Goal: Information Seeking & Learning: Find contact information

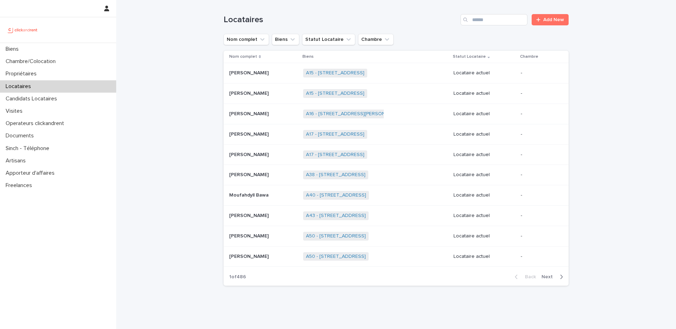
click at [63, 89] on div "Locataires" at bounding box center [58, 86] width 116 height 12
click at [492, 25] on input "Search" at bounding box center [494, 19] width 67 height 11
paste input "****"
type input "****"
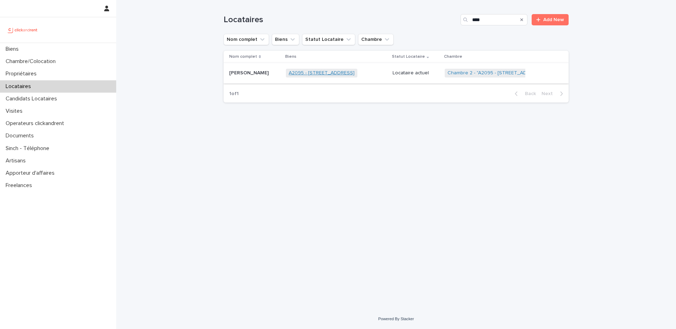
click at [323, 73] on link "A2095 - 4 Rue Forceville, Amiens 80000" at bounding box center [322, 73] width 66 height 6
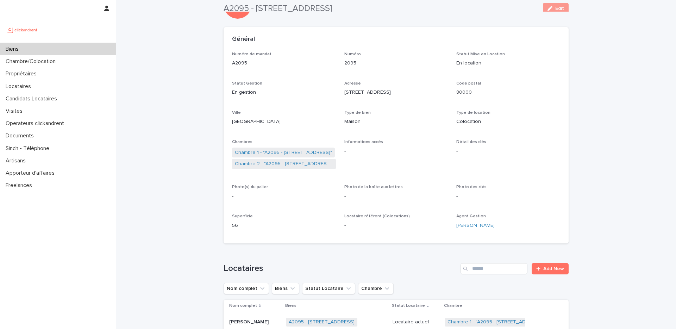
scroll to position [5, 0]
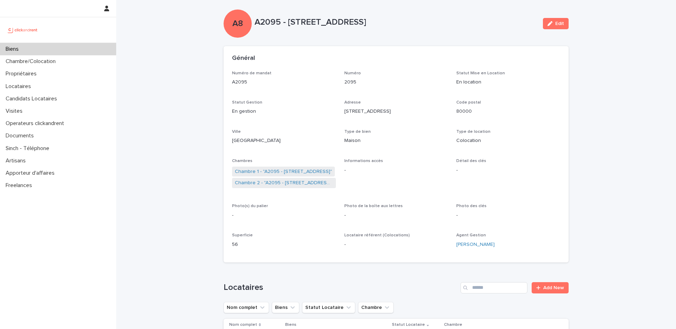
click at [274, 24] on p "A2095 - 4 Rue Forceville, Amiens 80000" at bounding box center [396, 22] width 283 height 10
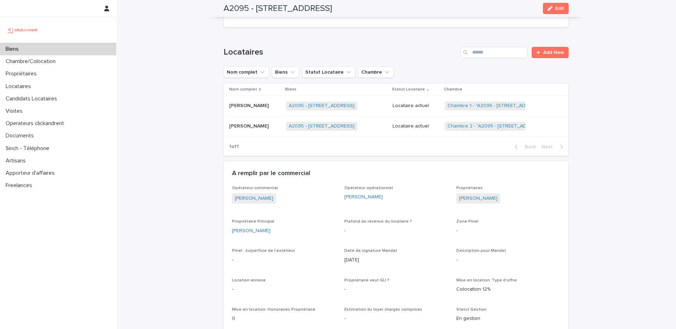
scroll to position [241, 0]
drag, startPoint x: 278, startPoint y: 231, endPoint x: 231, endPoint y: 228, distance: 46.2
copy link "Mauricio De Zarobe"
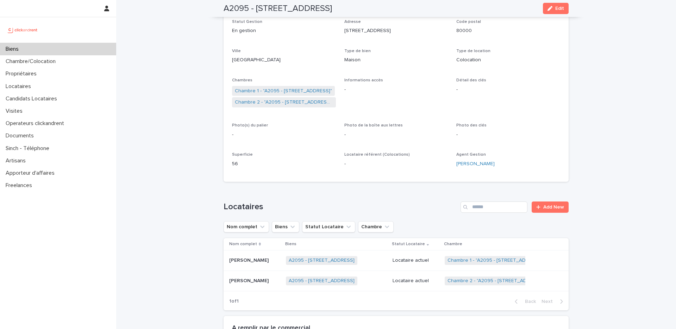
scroll to position [0, 0]
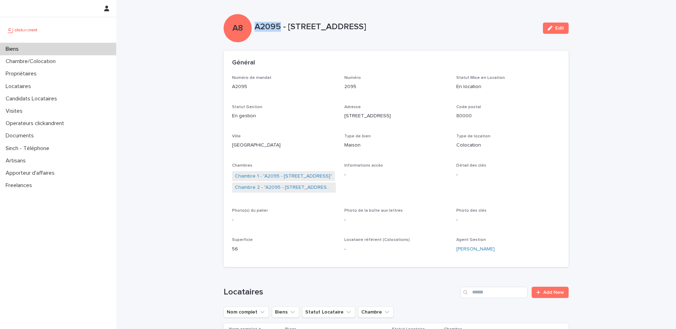
click at [57, 54] on div "Biens" at bounding box center [58, 49] width 116 height 12
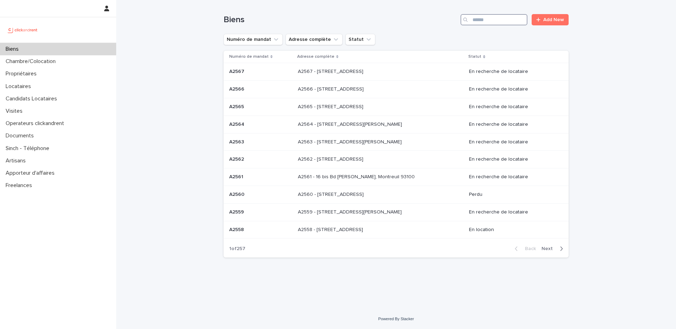
click at [485, 19] on input "Search" at bounding box center [494, 19] width 67 height 11
paste input "*****"
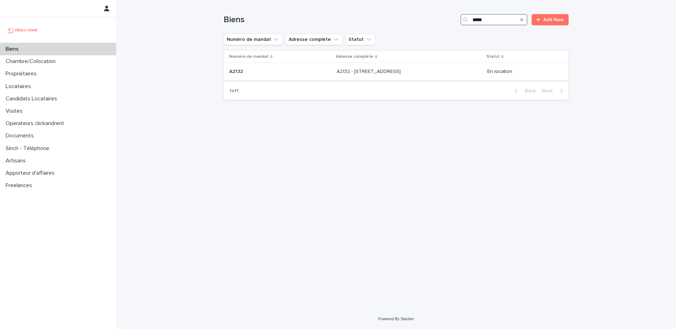
type input "*****"
click at [402, 75] on div "A2132 - 31 Rue De Porto, Montpellier 34000 A2132 - 31 Rue De Porto, Montpellier…" at bounding box center [409, 72] width 145 height 12
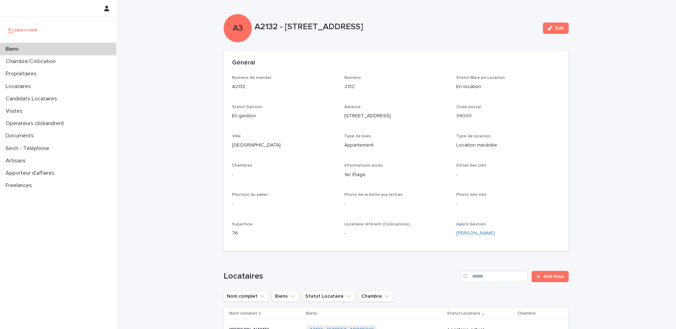
click at [271, 26] on p "A2132 - 31 Rue De Porto, Montpellier 34000" at bounding box center [396, 27] width 283 height 10
copy p "A2132"
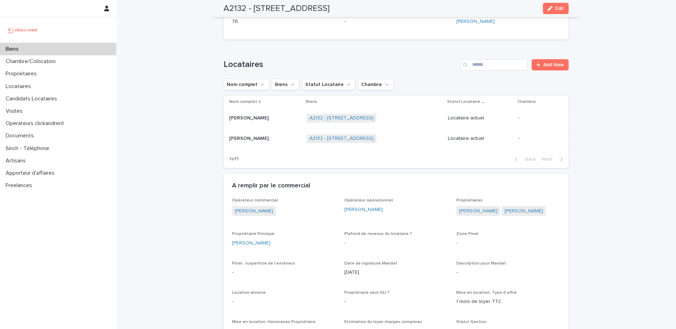
scroll to position [228, 0]
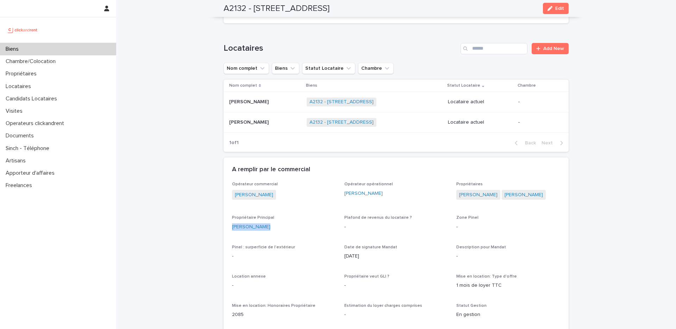
drag, startPoint x: 270, startPoint y: 229, endPoint x: 226, endPoint y: 225, distance: 43.5
copy link "Ahmad Mansour"
click at [236, 6] on h2 "A2132 - 31 Rue De Porto, Montpellier 34000" at bounding box center [277, 9] width 106 height 10
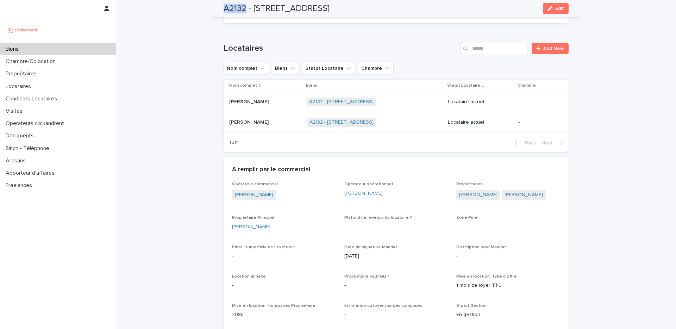
copy h2 "A2132"
click at [263, 228] on link "Ahmad Mansour" at bounding box center [251, 226] width 38 height 7
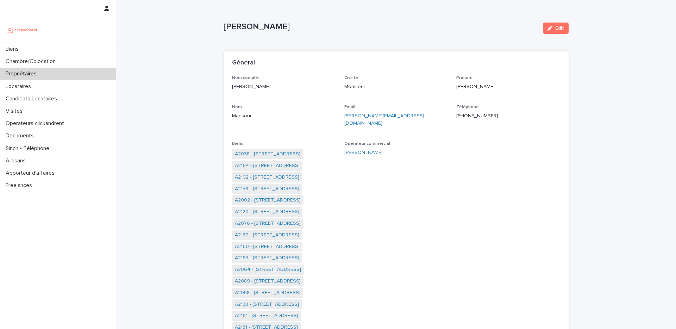
click at [478, 115] on p "+33631658082" at bounding box center [508, 115] width 104 height 7
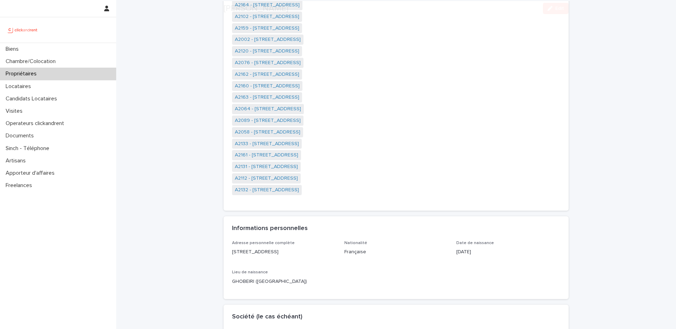
scroll to position [307, 0]
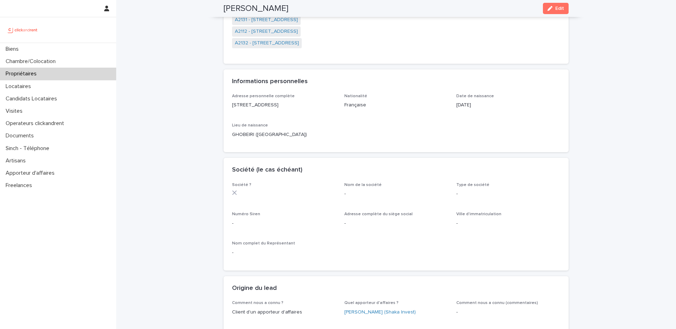
drag, startPoint x: 291, startPoint y: 98, endPoint x: 233, endPoint y: 95, distance: 58.2
click at [233, 101] on p "19 rue Cambacerès - PARIS 8ÈME ARRONDISSEMENT (75008)" at bounding box center [284, 104] width 104 height 7
copy p "19 rue Cambacerès - PARIS"
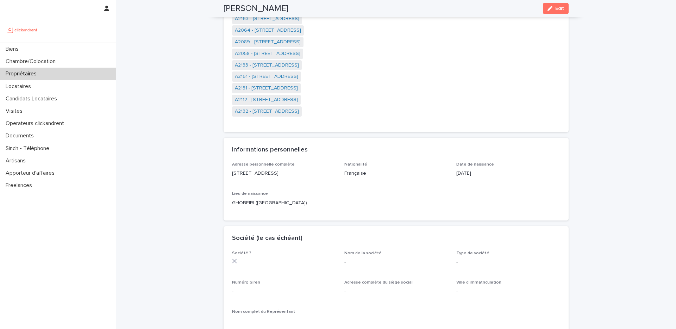
scroll to position [0, 0]
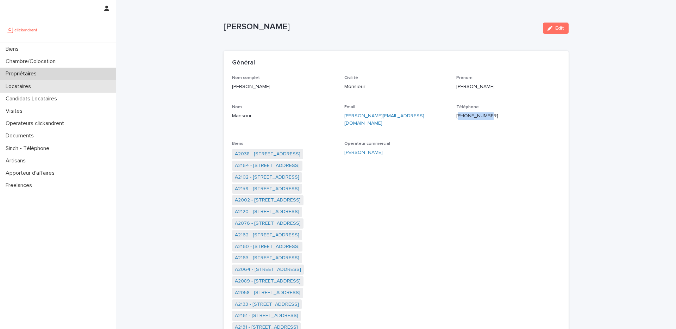
click at [72, 85] on div "Locataires" at bounding box center [58, 86] width 116 height 12
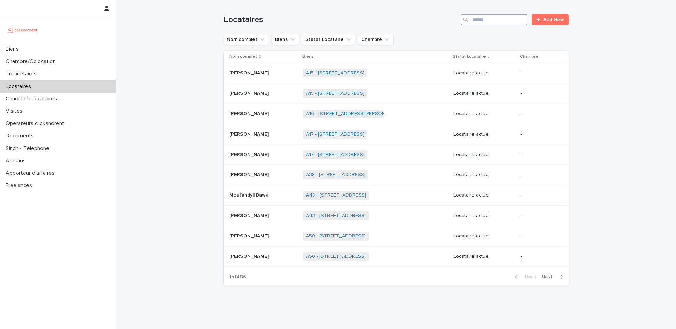
click at [488, 21] on input "Search" at bounding box center [494, 19] width 67 height 11
paste input "********"
type input "********"
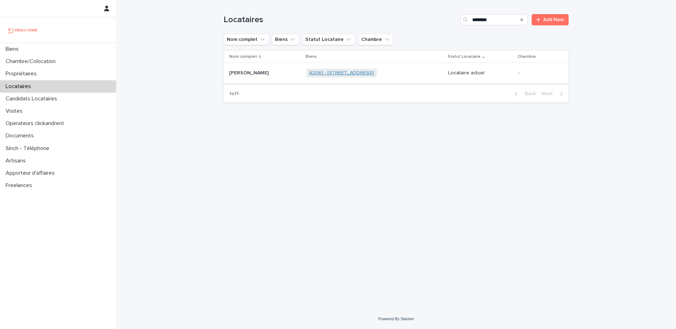
click at [349, 74] on link "A2061 - 19 Rue Diderot, Amiens 80000" at bounding box center [341, 73] width 65 height 6
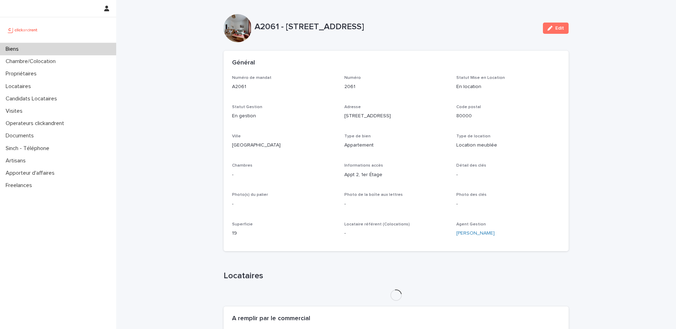
click at [268, 26] on p "A2061 - 19 Rue Diderot, Amiens 80000" at bounding box center [396, 27] width 283 height 10
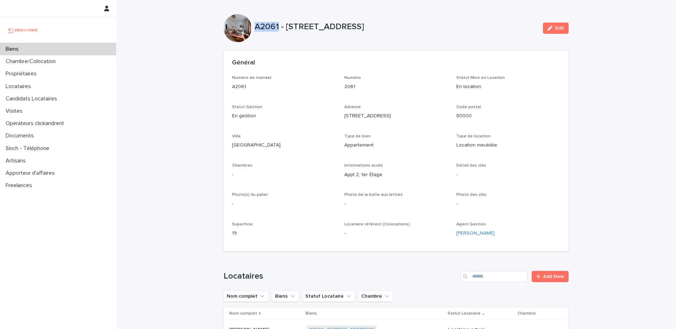
copy p "A2061"
drag, startPoint x: 410, startPoint y: 25, endPoint x: 386, endPoint y: 25, distance: 23.9
click at [407, 25] on p "A2061 - 19 Rue Diderot, Amiens 80000" at bounding box center [396, 27] width 283 height 10
drag, startPoint x: 375, startPoint y: 27, endPoint x: 286, endPoint y: 24, distance: 89.9
click at [286, 24] on p "A2061 - 19 Rue Diderot, Amiens 80000" at bounding box center [396, 27] width 283 height 10
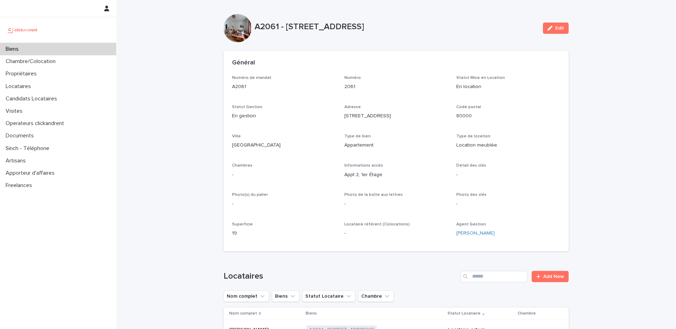
copy p "19 Rue Diderot, Amiens"
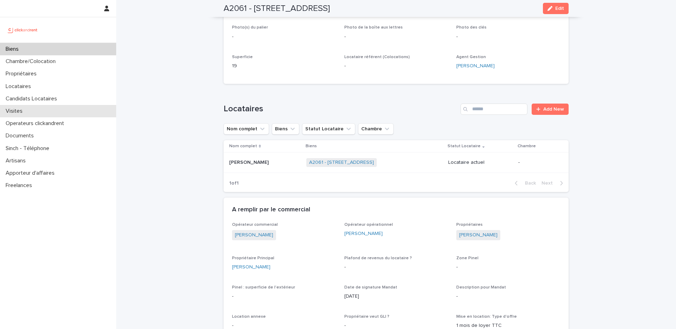
scroll to position [164, 0]
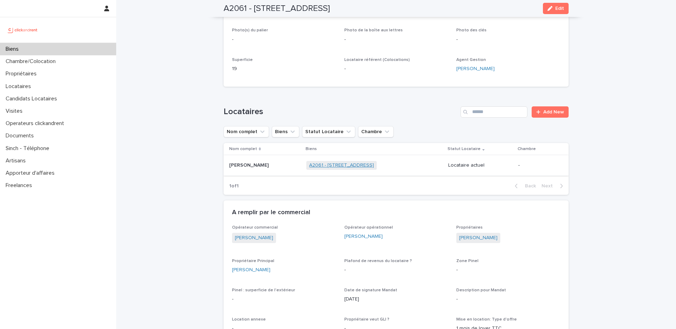
click at [326, 164] on link "A2061 - 19 Rue Diderot, Amiens 80000" at bounding box center [341, 165] width 65 height 6
click at [340, 166] on link "A2061 - 19 Rue Diderot, Amiens 80000" at bounding box center [341, 165] width 65 height 6
click at [329, 166] on link "A2061 - 19 Rue Diderot, Amiens 80000" at bounding box center [341, 165] width 65 height 6
click at [309, 167] on link "A2061 - 19 Rue Diderot, Amiens 80000" at bounding box center [341, 165] width 65 height 6
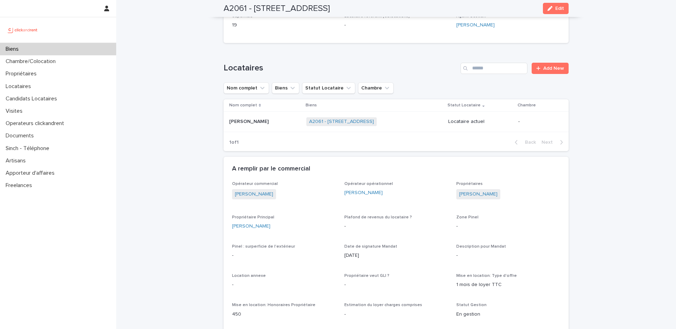
scroll to position [0, 0]
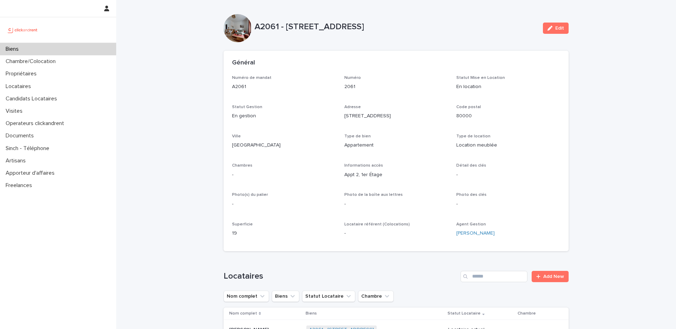
click at [92, 48] on div "Biens" at bounding box center [58, 49] width 116 height 12
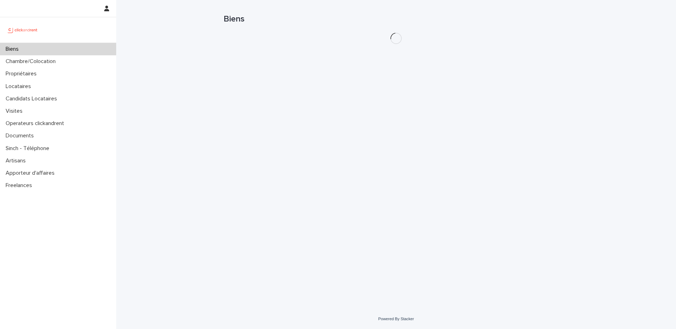
click at [92, 48] on div "Biens" at bounding box center [58, 49] width 116 height 12
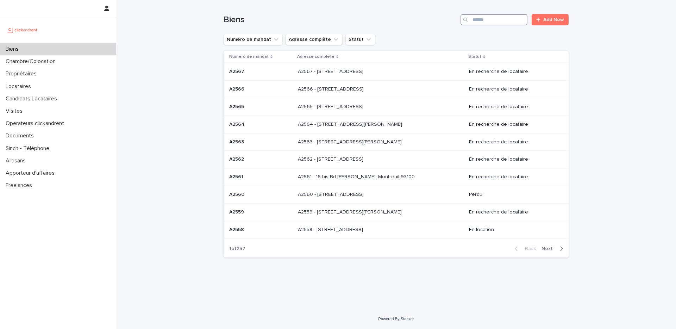
click at [506, 23] on input "Search" at bounding box center [494, 19] width 67 height 11
paste input "****"
type input "****"
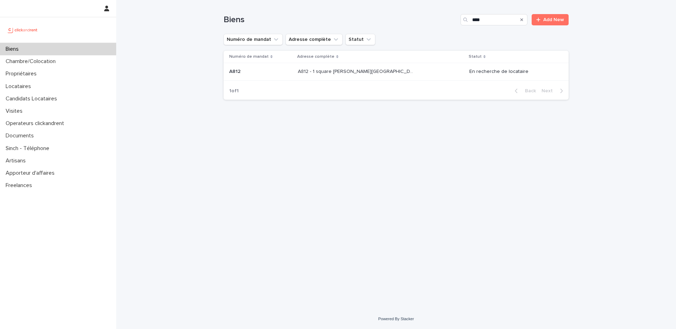
click at [423, 79] on td "A812 - 1 square [PERSON_NAME][GEOGRAPHIC_DATA], [GEOGRAPHIC_DATA]ecole 78210 A8…" at bounding box center [381, 72] width 172 height 18
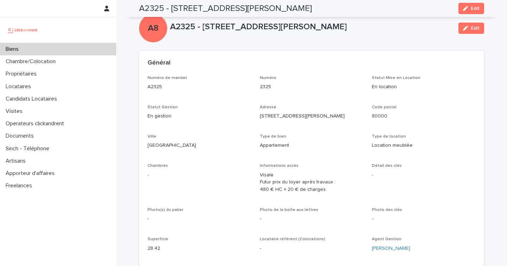
scroll to position [94, 0]
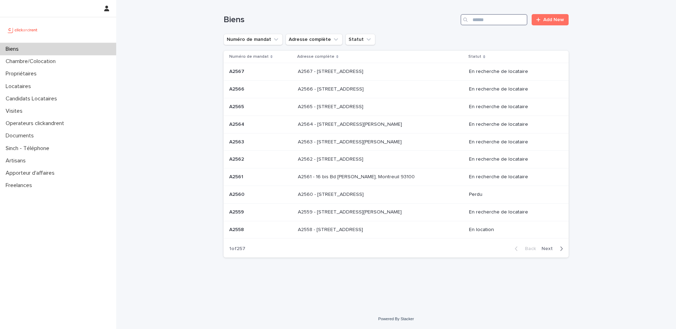
click at [487, 18] on input "Search" at bounding box center [494, 19] width 67 height 11
paste input "****"
type input "****"
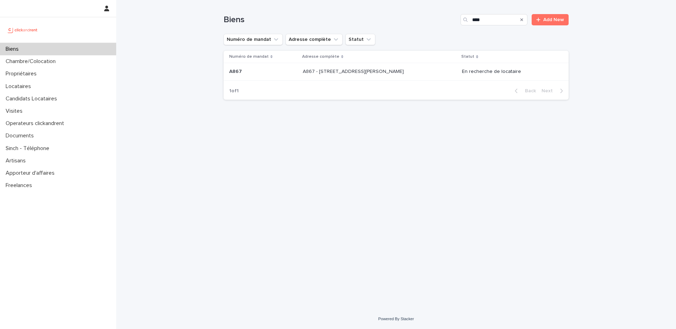
click at [357, 72] on p "A867 - 2 rue Odette Pain, Bondy 93140" at bounding box center [354, 70] width 102 height 7
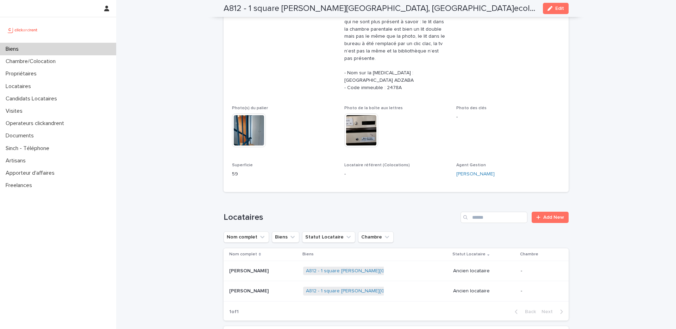
scroll to position [219, 0]
click at [256, 113] on img at bounding box center [249, 130] width 34 height 34
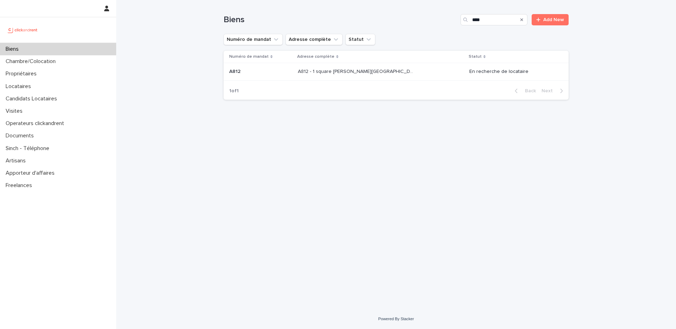
click at [342, 75] on div "A812 - 1 square [PERSON_NAME][GEOGRAPHIC_DATA], [GEOGRAPHIC_DATA]ecole 78210 A8…" at bounding box center [381, 72] width 166 height 12
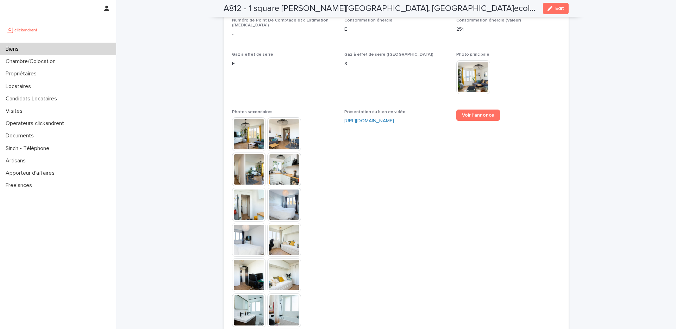
scroll to position [1887, 0]
click at [243, 153] on img at bounding box center [249, 170] width 34 height 34
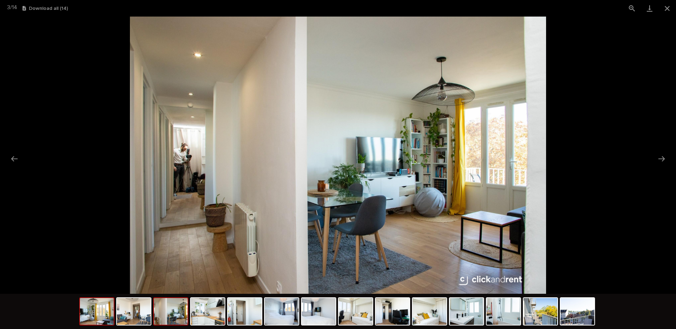
click at [102, 317] on img at bounding box center [97, 311] width 34 height 27
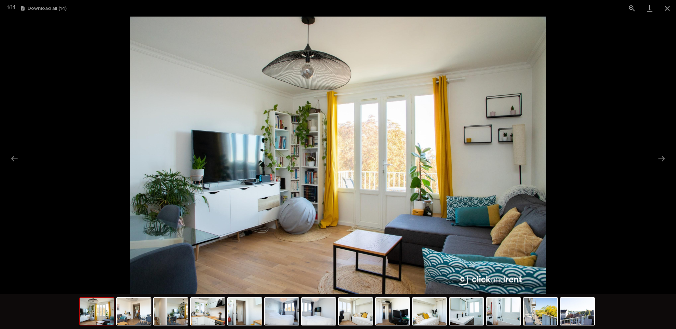
click at [151, 318] on div at bounding box center [338, 312] width 518 height 37
click at [133, 315] on img at bounding box center [134, 311] width 34 height 27
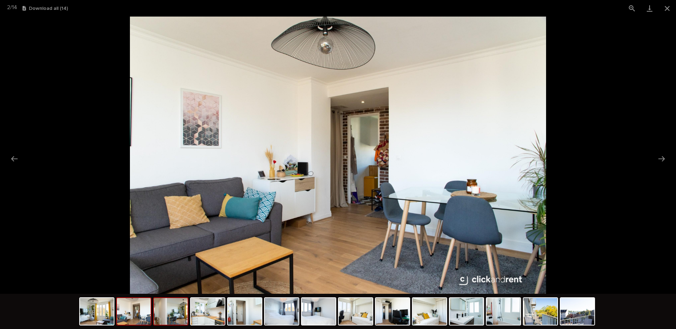
click at [176, 314] on img at bounding box center [171, 311] width 34 height 27
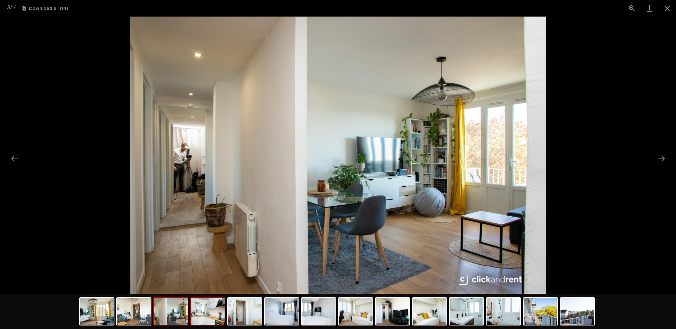
click at [215, 309] on img at bounding box center [208, 311] width 34 height 27
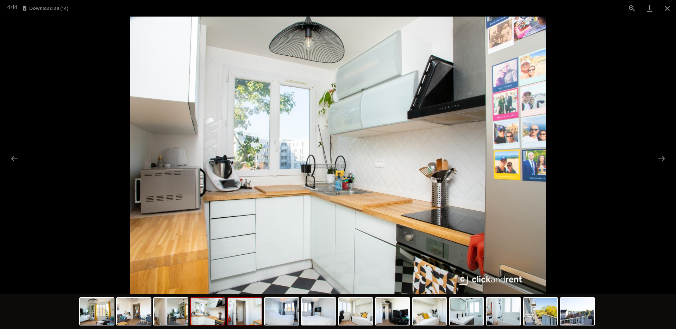
click at [244, 314] on img at bounding box center [245, 311] width 34 height 27
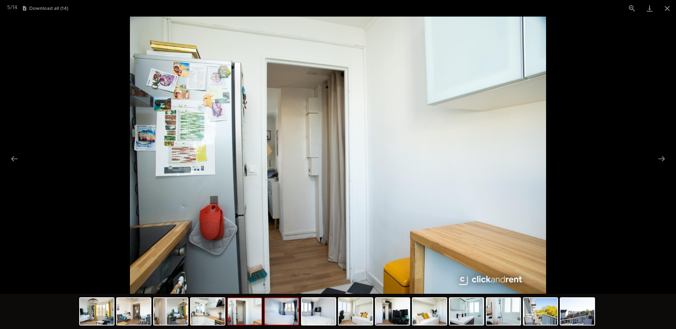
click at [286, 313] on img at bounding box center [282, 311] width 34 height 27
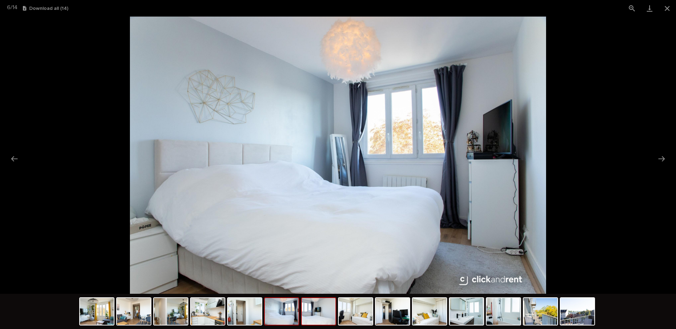
click at [318, 314] on img at bounding box center [319, 311] width 34 height 27
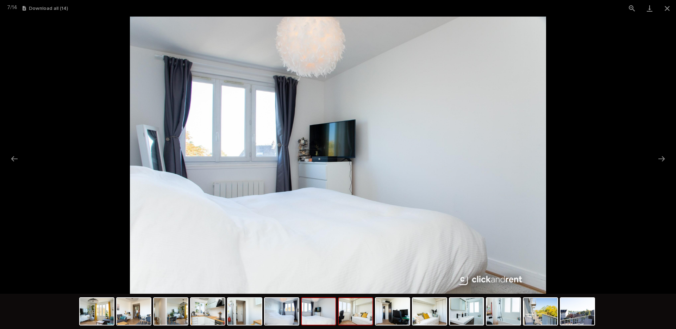
click at [369, 322] on img at bounding box center [356, 311] width 34 height 27
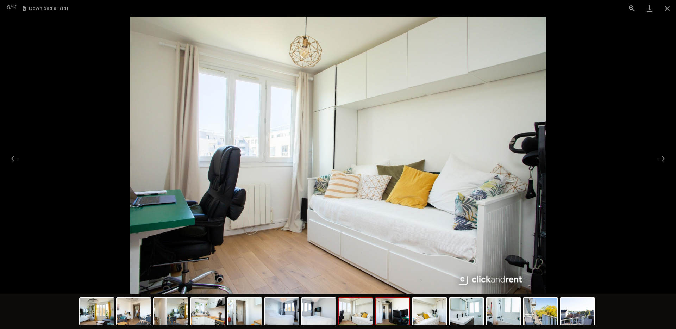
click at [400, 321] on img at bounding box center [393, 311] width 34 height 27
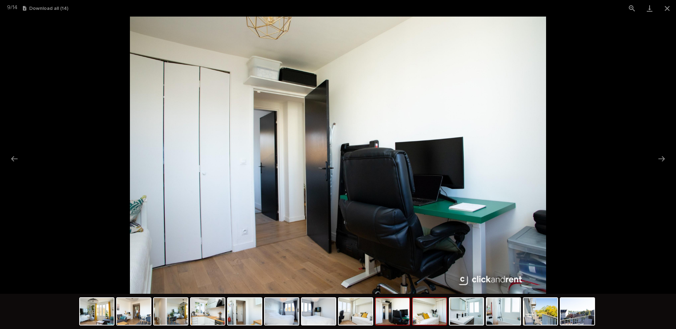
click at [418, 311] on img at bounding box center [430, 311] width 34 height 27
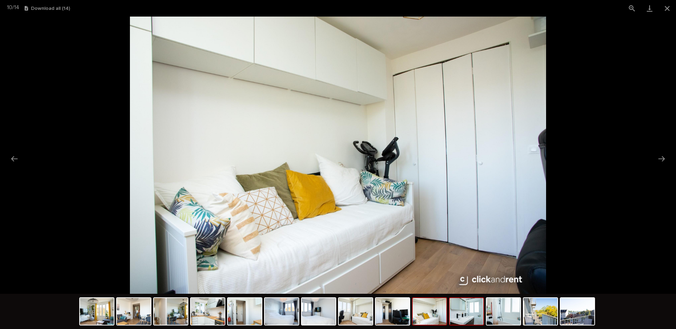
click at [466, 317] on img at bounding box center [467, 311] width 34 height 27
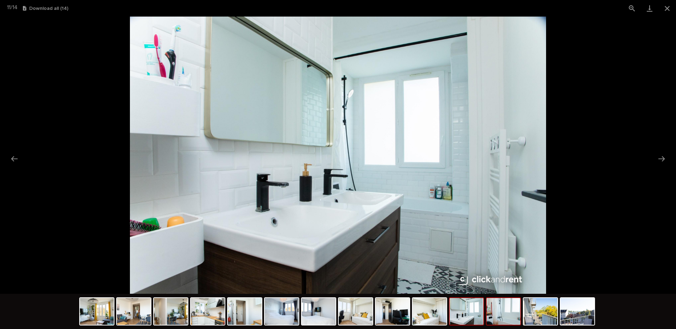
click at [496, 318] on img at bounding box center [504, 311] width 34 height 27
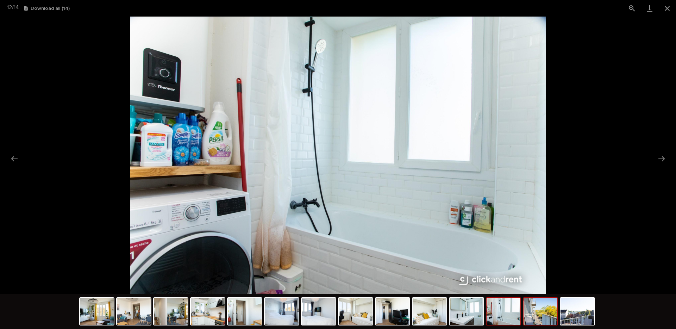
click at [538, 318] on img at bounding box center [541, 311] width 34 height 27
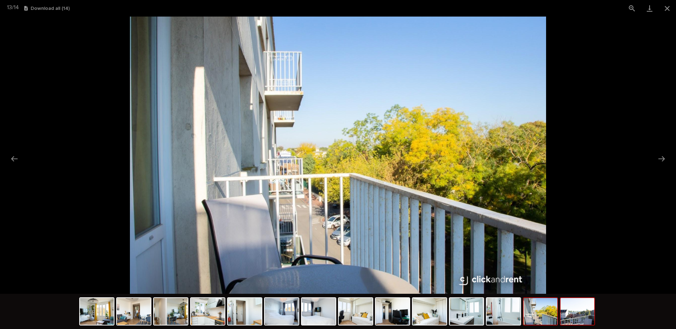
click at [579, 318] on img at bounding box center [578, 311] width 34 height 27
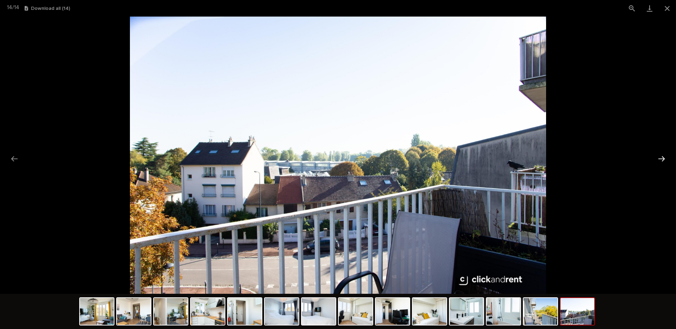
click at [666, 157] on button "Next slide" at bounding box center [661, 159] width 15 height 14
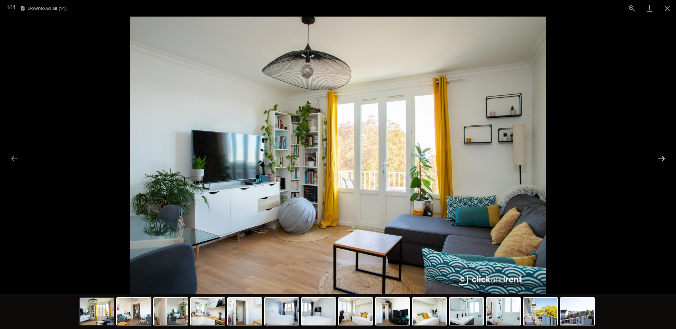
click at [666, 157] on button "Next slide" at bounding box center [661, 159] width 15 height 14
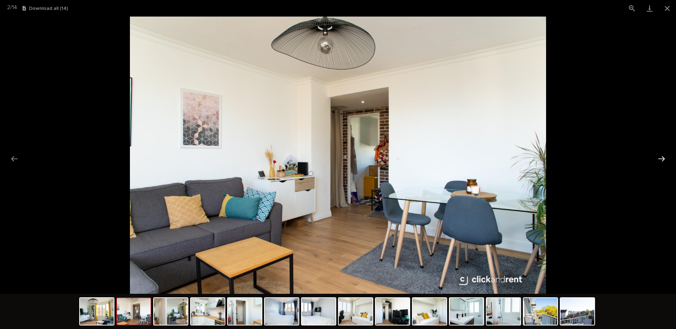
click at [666, 157] on button "Next slide" at bounding box center [661, 159] width 15 height 14
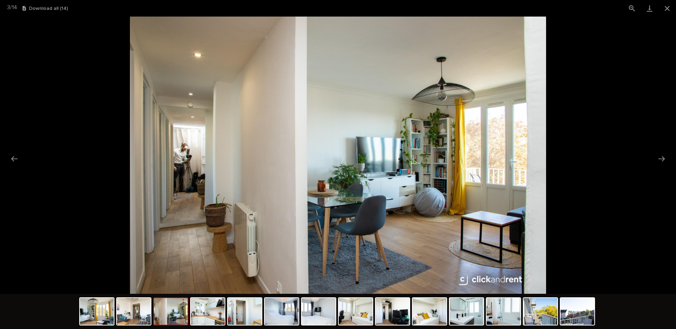
click at [304, 135] on img at bounding box center [338, 155] width 416 height 277
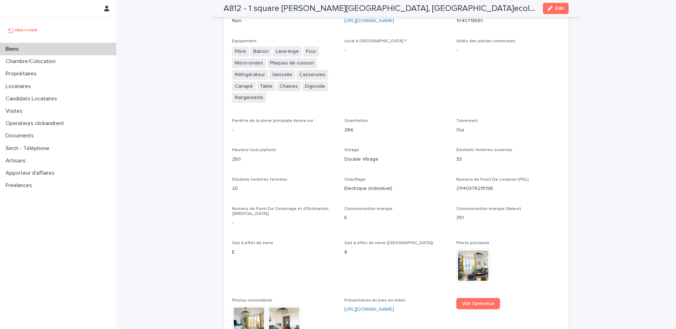
scroll to position [1690, 0]
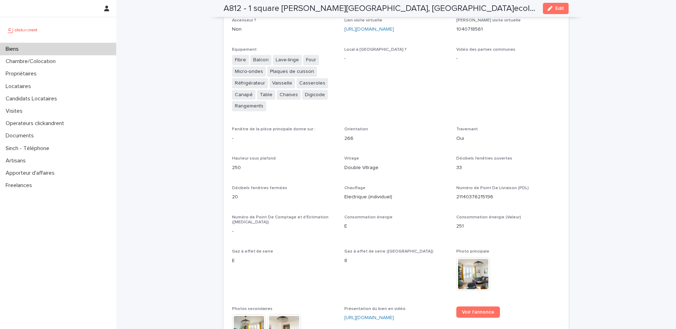
click at [471, 257] on img at bounding box center [473, 274] width 34 height 34
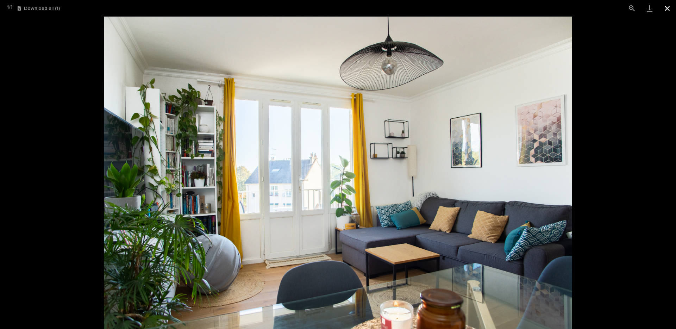
click at [664, 8] on button "Close gallery" at bounding box center [668, 8] width 18 height 17
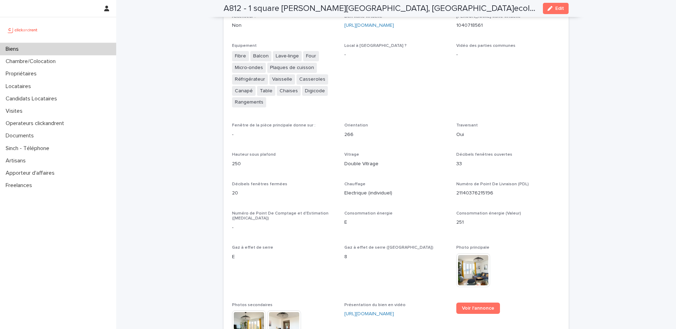
scroll to position [1694, 0]
click at [376, 312] on link "[URL][DOMAIN_NAME]" at bounding box center [369, 314] width 50 height 5
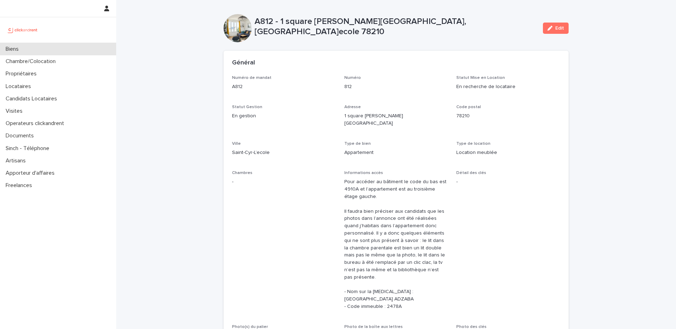
click at [54, 50] on div "Biens" at bounding box center [58, 49] width 116 height 12
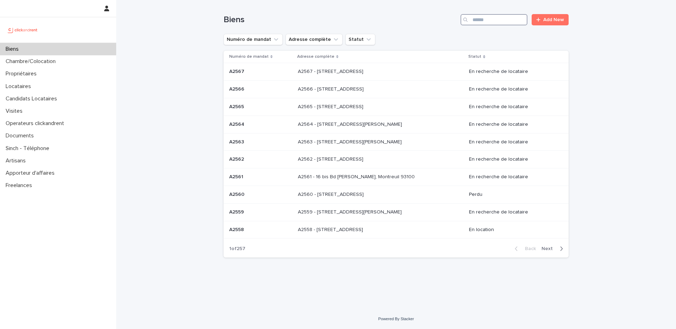
click at [495, 18] on input "Search" at bounding box center [494, 19] width 67 height 11
type input "****"
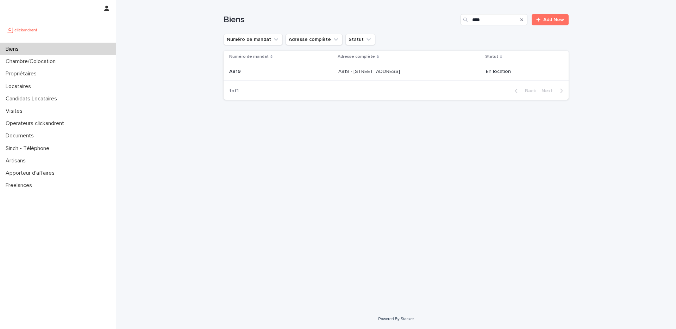
click at [412, 79] on td "A819 - 12 rue Raynouard, Paris 75016 A819 - 12 rue Raynouard, Paris 75016" at bounding box center [410, 72] width 148 height 18
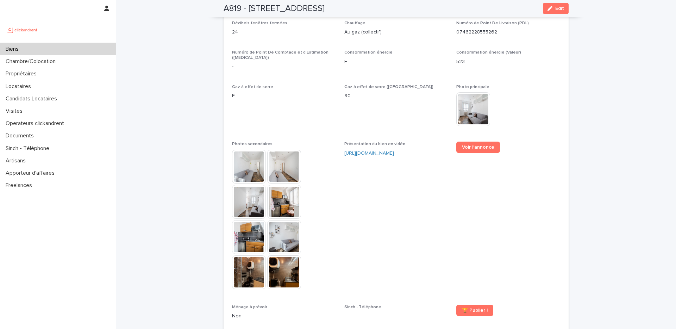
scroll to position [1715, 0]
click at [276, 220] on img at bounding box center [284, 237] width 34 height 34
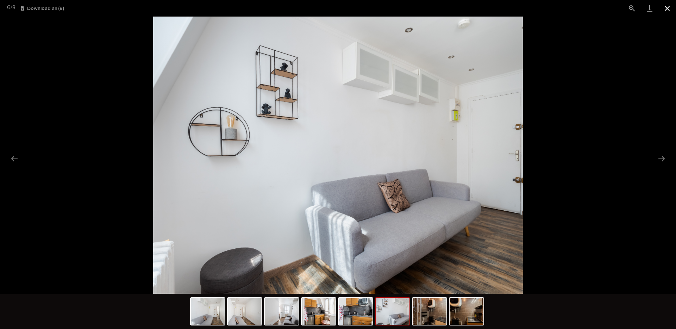
click at [667, 12] on button "Close gallery" at bounding box center [668, 8] width 18 height 17
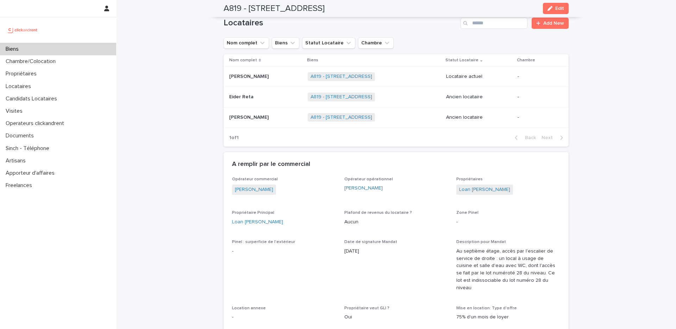
scroll to position [359, 0]
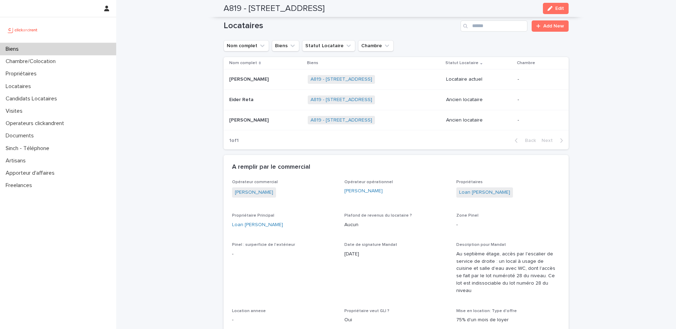
click at [268, 120] on p at bounding box center [265, 120] width 73 height 6
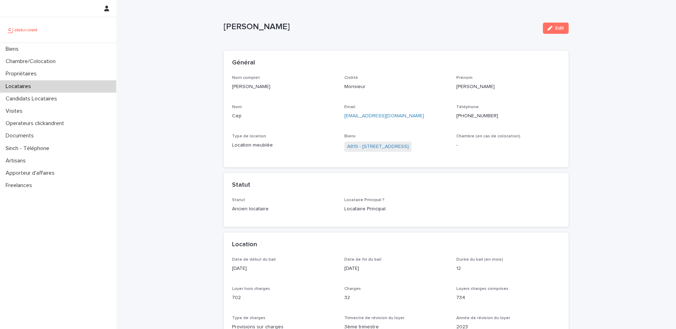
click at [480, 115] on p "+33619733133" at bounding box center [508, 115] width 104 height 7
copy p "33619733133"
